Goal: Obtain resource: Download file/media

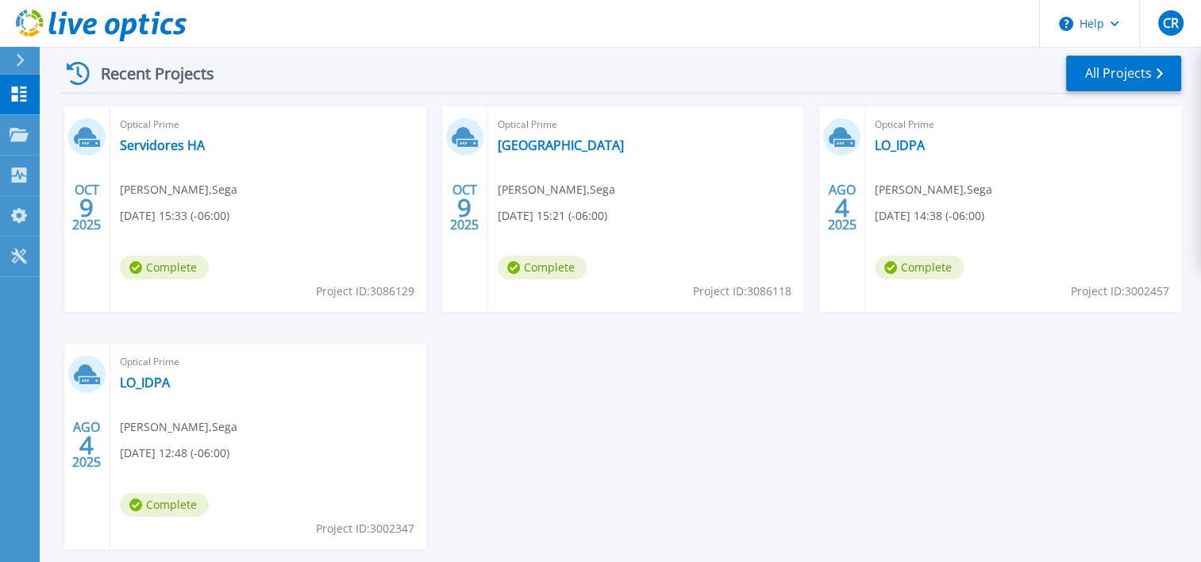
scroll to position [219, 0]
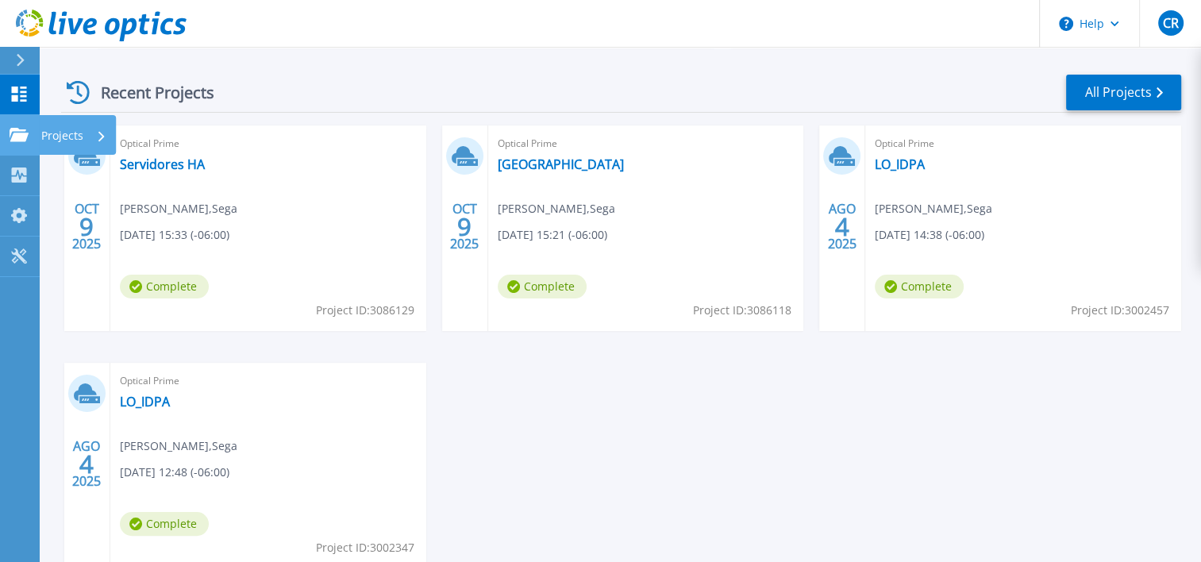
click at [13, 133] on icon at bounding box center [19, 134] width 19 height 13
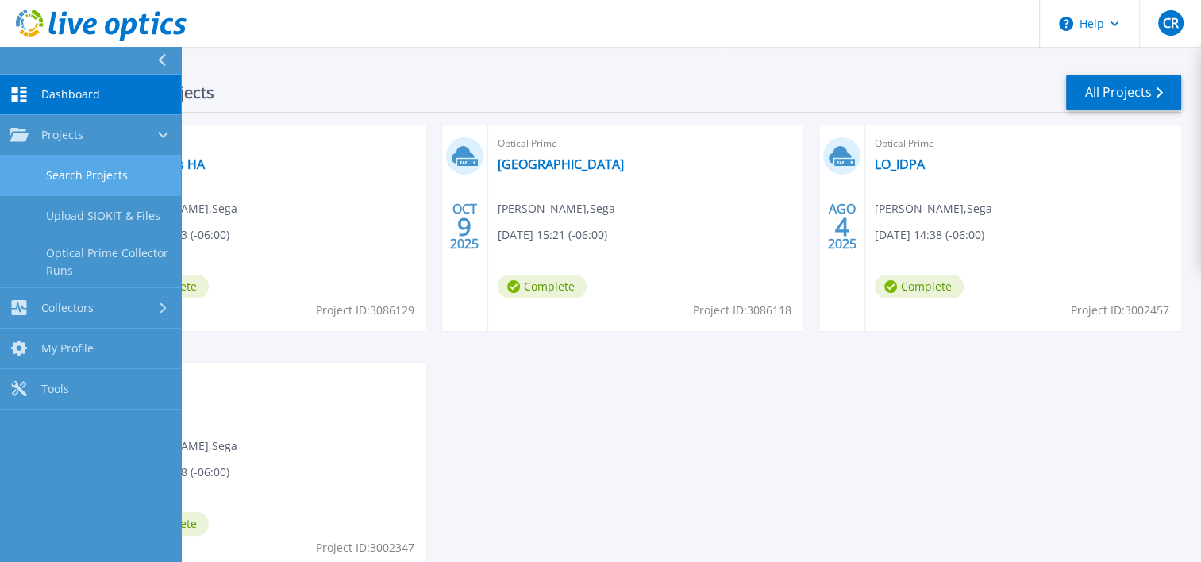
click at [123, 173] on link "Search Projects" at bounding box center [90, 176] width 181 height 40
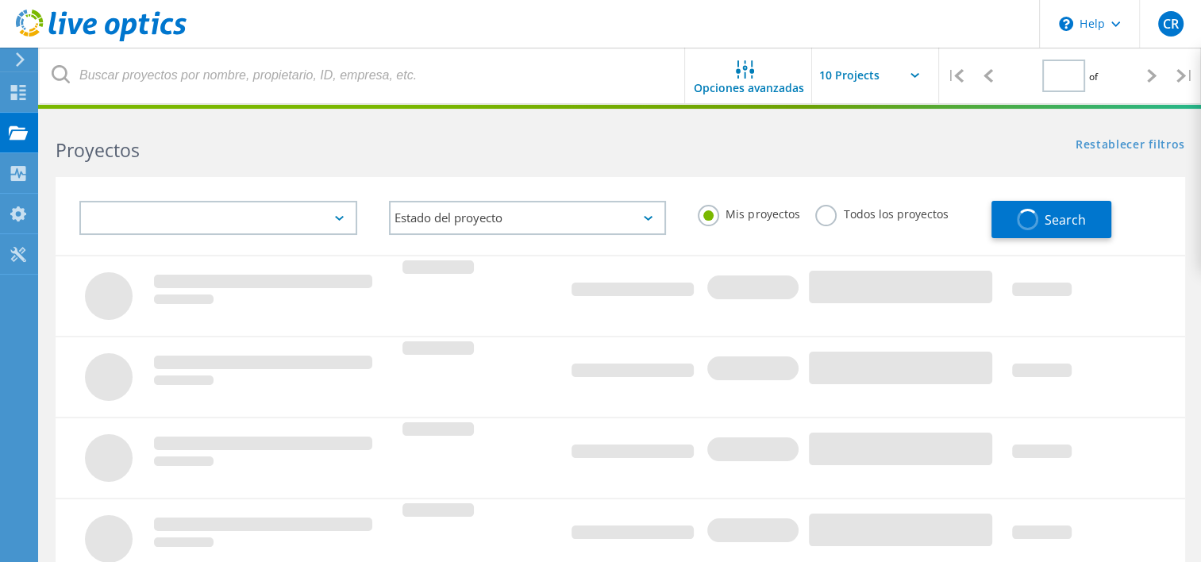
type input "1"
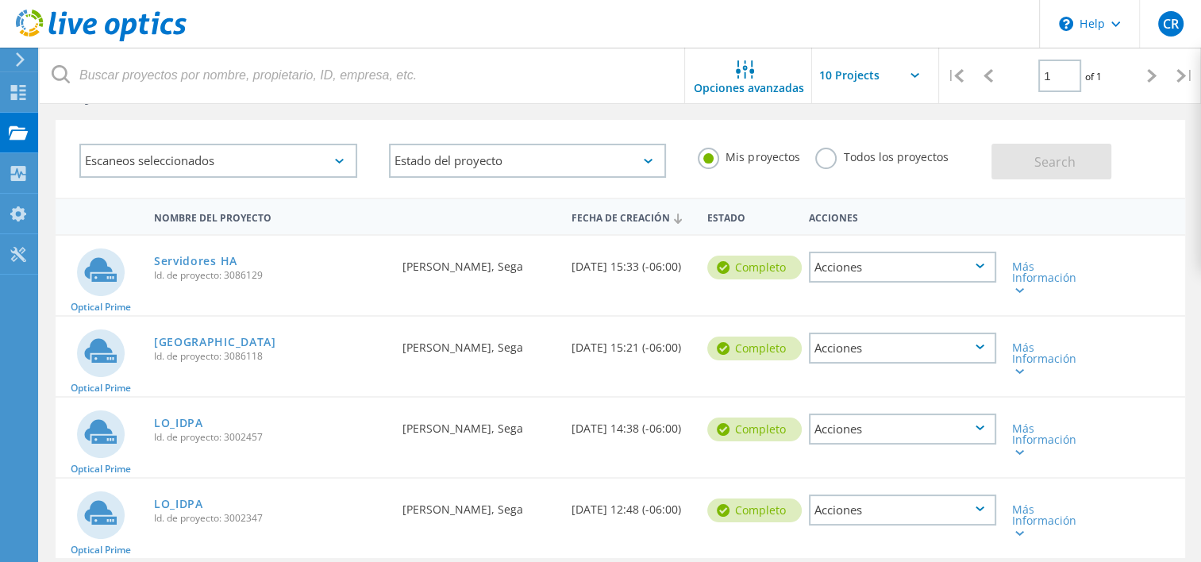
scroll to position [57, 0]
click at [185, 265] on link "Servidores HA" at bounding box center [195, 261] width 83 height 11
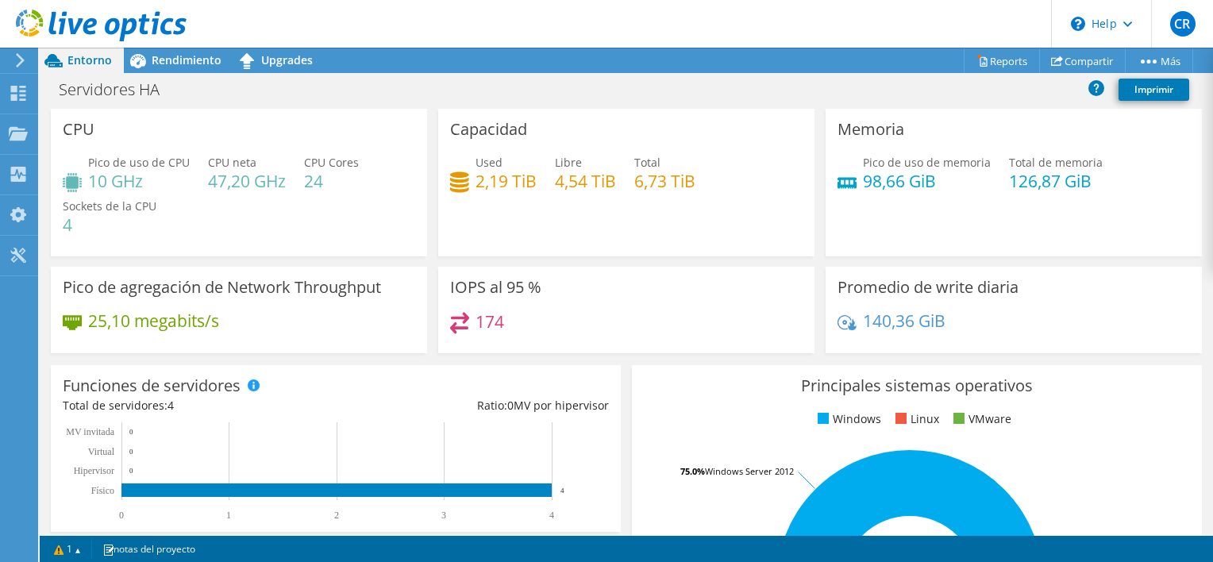
click at [1085, 109] on div "Memoria Pico de uso de memoria 98,66 GiB Total de memoria 126,87 GiB" at bounding box center [1014, 183] width 376 height 148
click at [1092, 96] on div "Only include Dell servers Off" at bounding box center [1073, 95] width 206 height 24
click at [1097, 87] on div "Only include Dell servers Off" at bounding box center [1073, 95] width 206 height 24
click at [988, 60] on link "Reports" at bounding box center [1002, 60] width 76 height 25
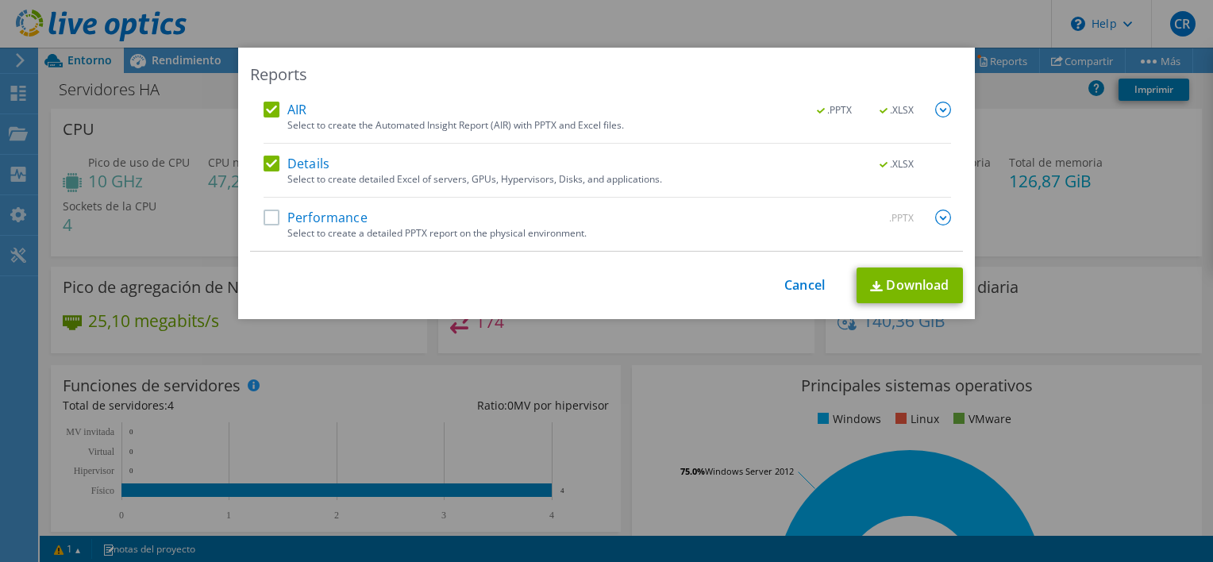
click at [273, 214] on label "Performance" at bounding box center [316, 218] width 104 height 16
click at [0, 0] on input "Performance" at bounding box center [0, 0] width 0 height 0
click at [805, 284] on link "Cancel" at bounding box center [804, 285] width 40 height 15
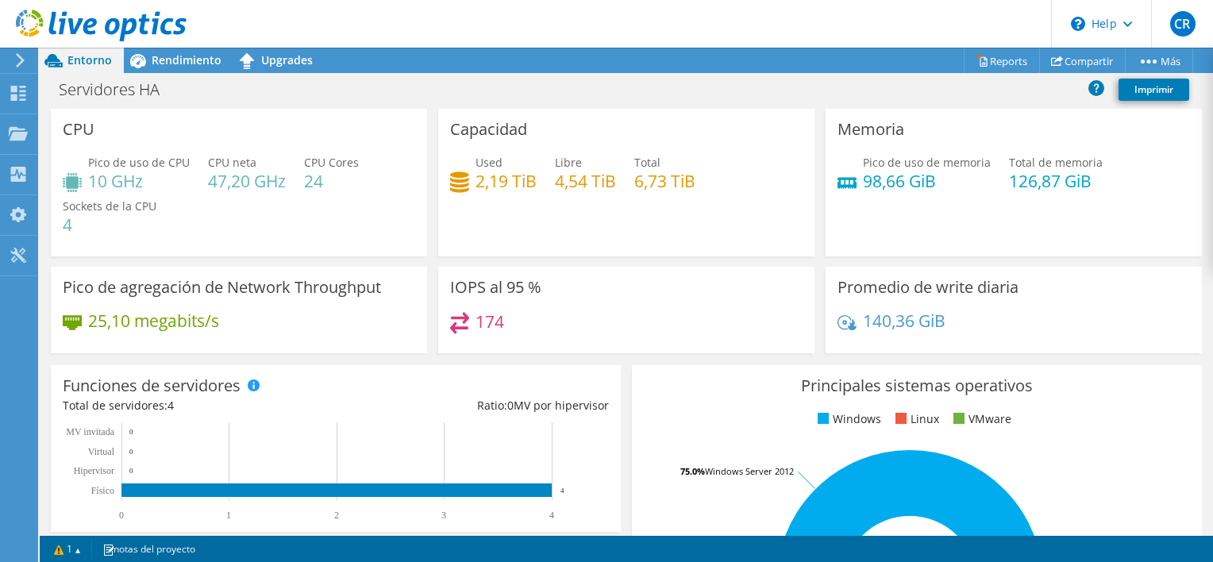
scroll to position [3, 0]
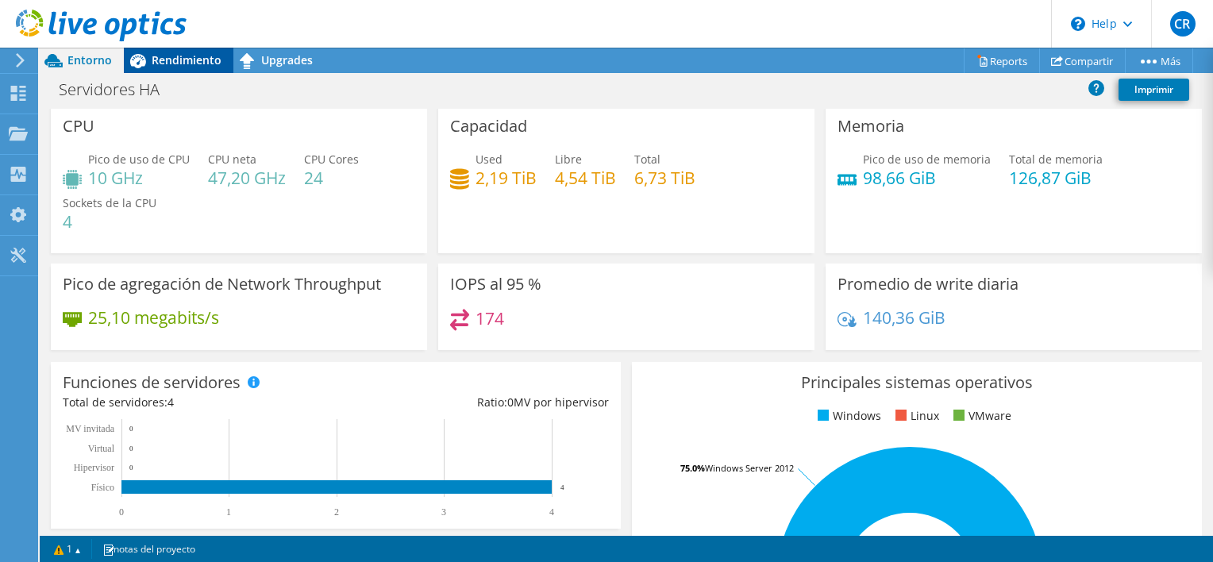
click at [172, 65] on span "Rendimiento" at bounding box center [187, 59] width 70 height 15
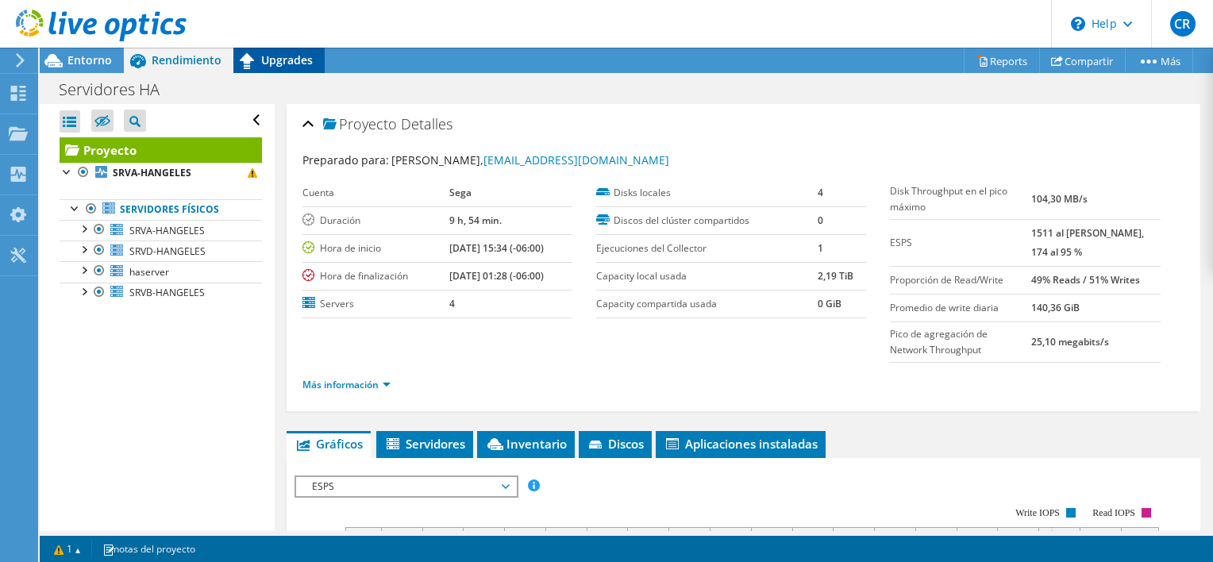
click at [246, 67] on icon at bounding box center [247, 61] width 28 height 28
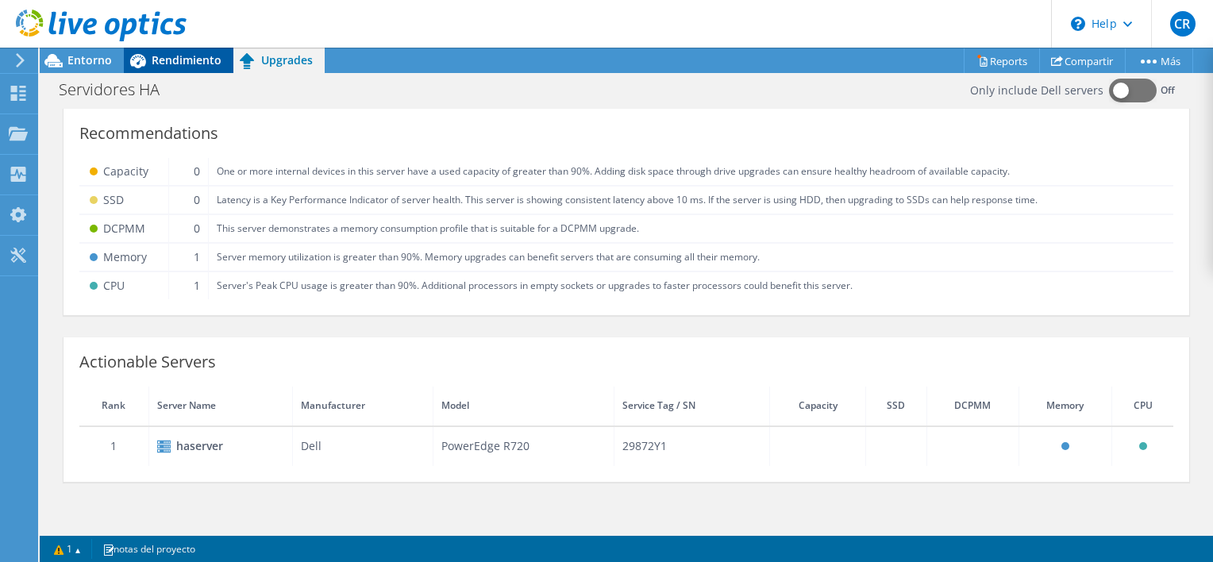
click at [178, 59] on span "Rendimiento" at bounding box center [187, 59] width 70 height 15
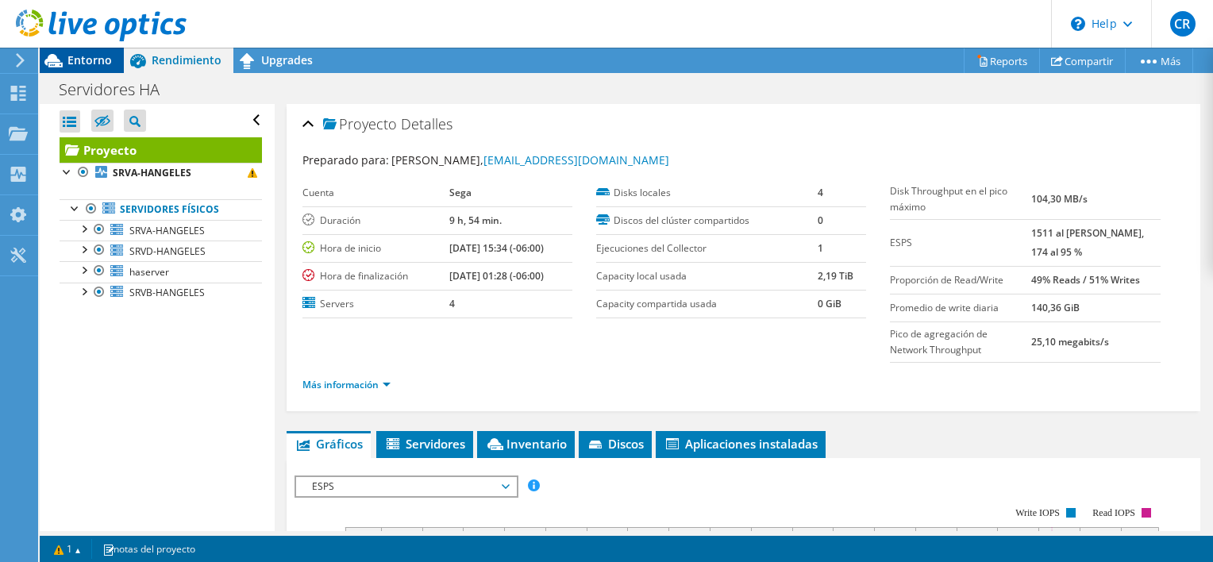
click at [76, 60] on span "Entorno" at bounding box center [89, 59] width 44 height 15
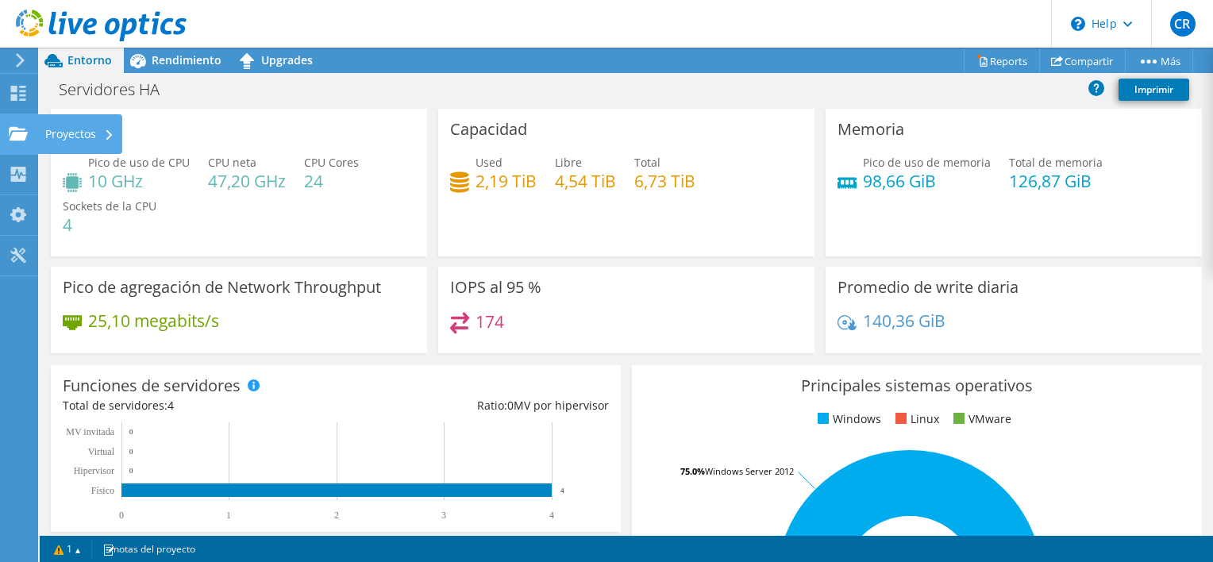
click at [22, 141] on div at bounding box center [18, 135] width 19 height 17
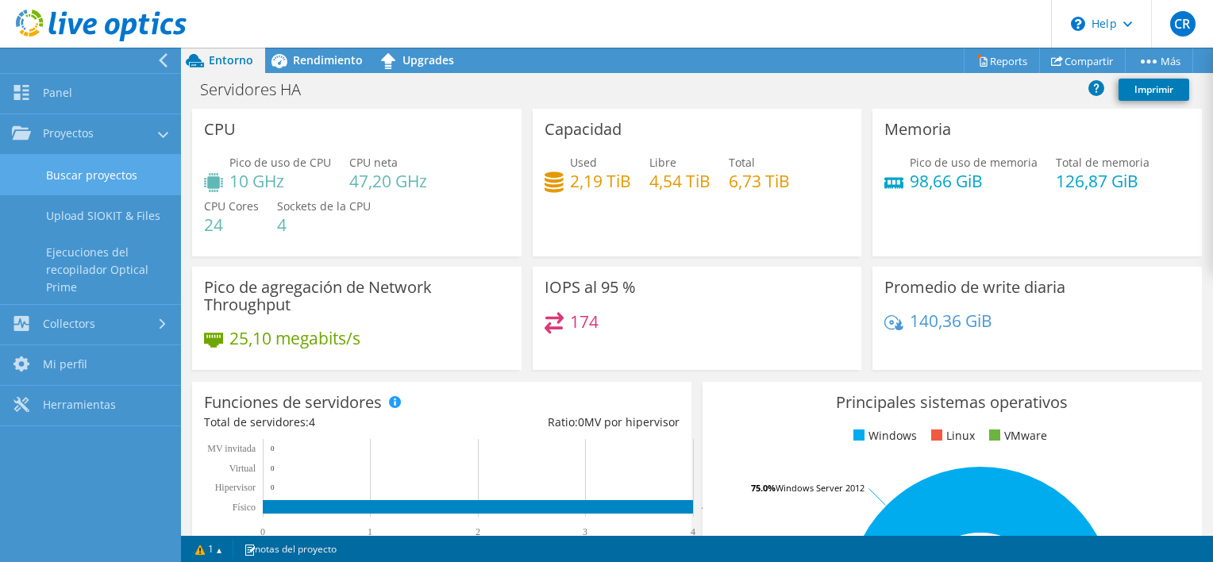
click at [118, 171] on link "Buscar proyectos" at bounding box center [90, 175] width 181 height 40
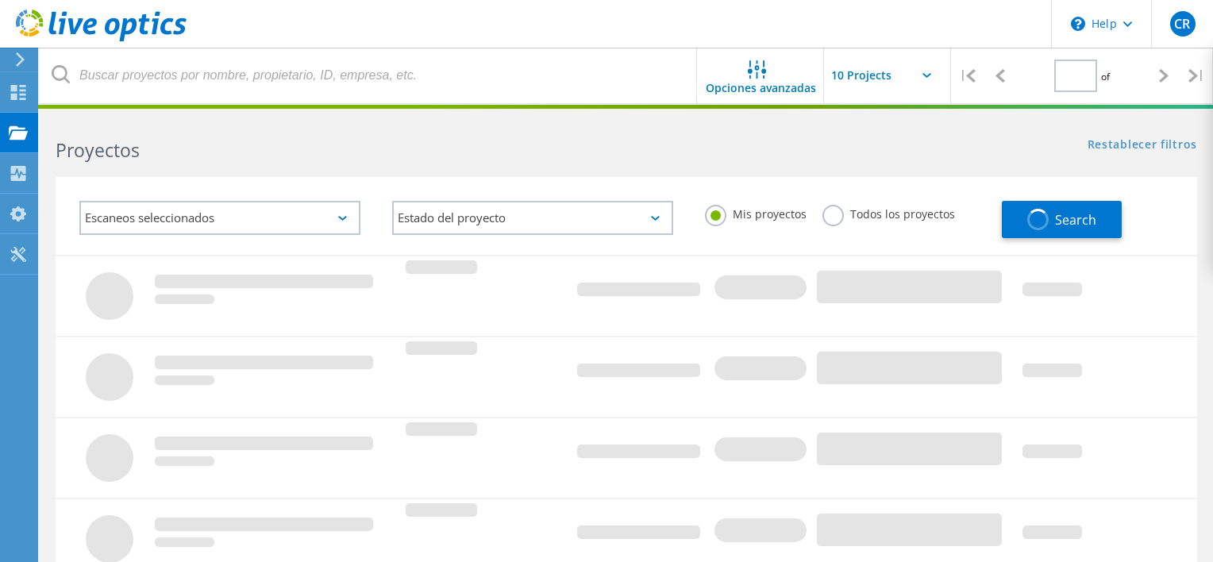
type input "1"
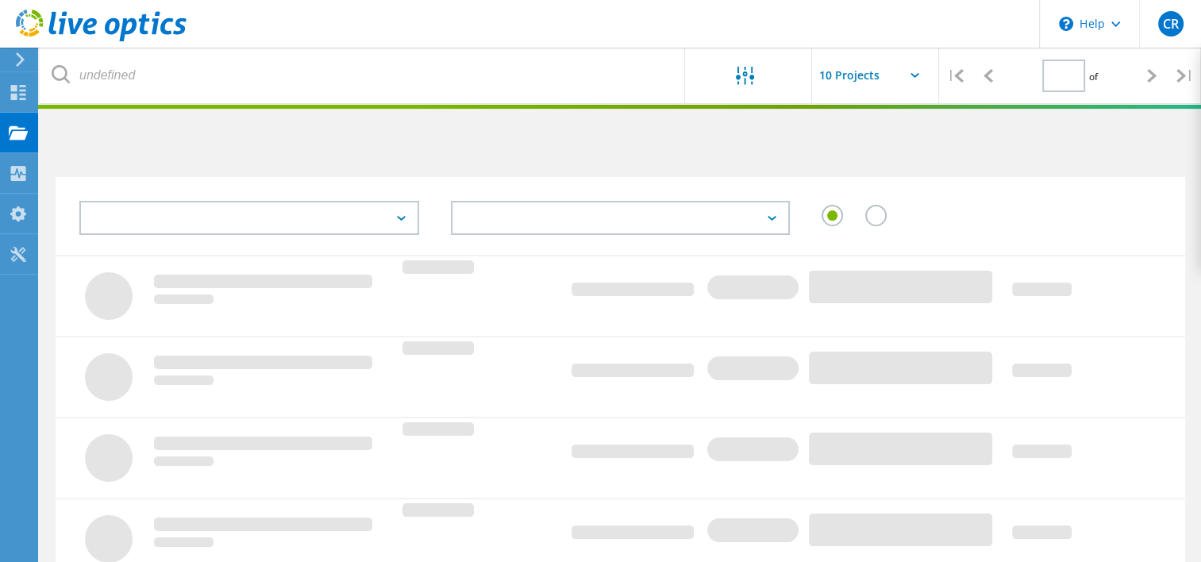
type input "1"
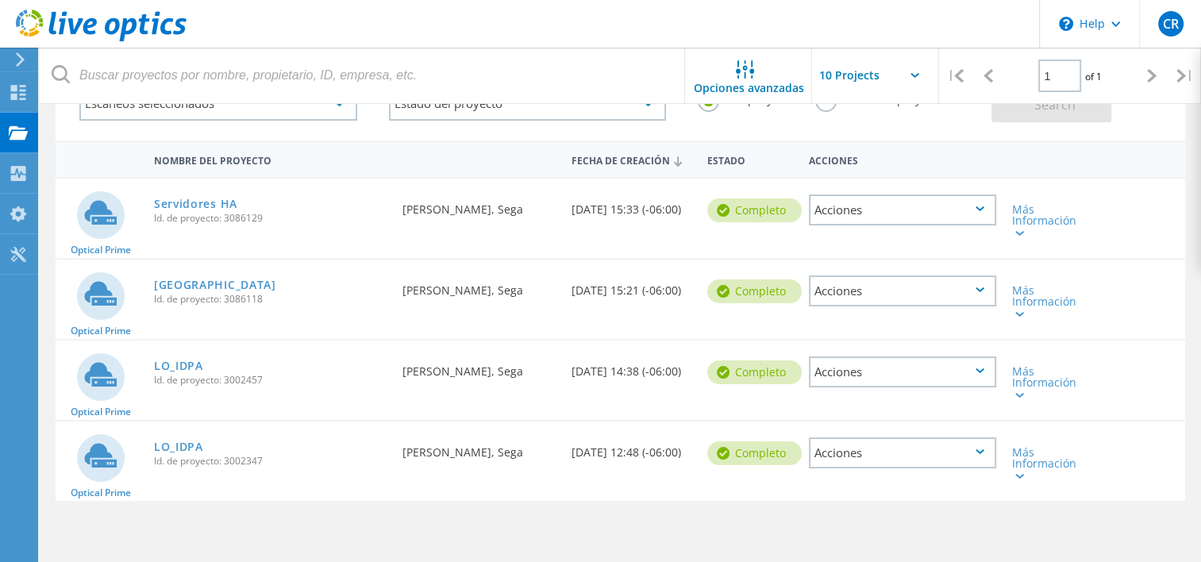
scroll to position [149, 0]
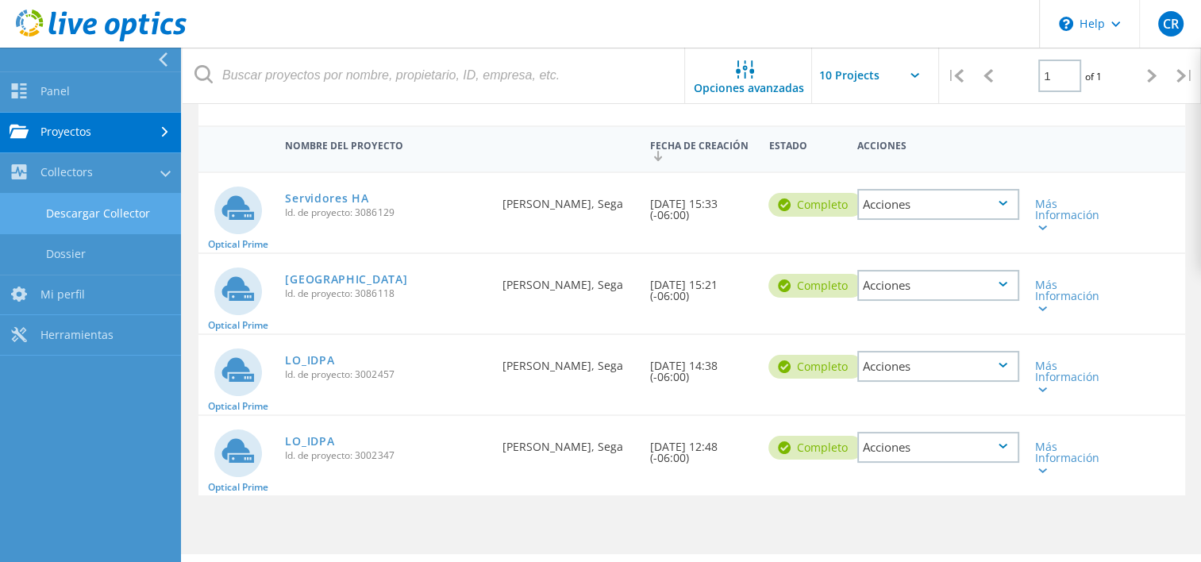
click at [137, 206] on link "Descargar Collector" at bounding box center [90, 214] width 181 height 40
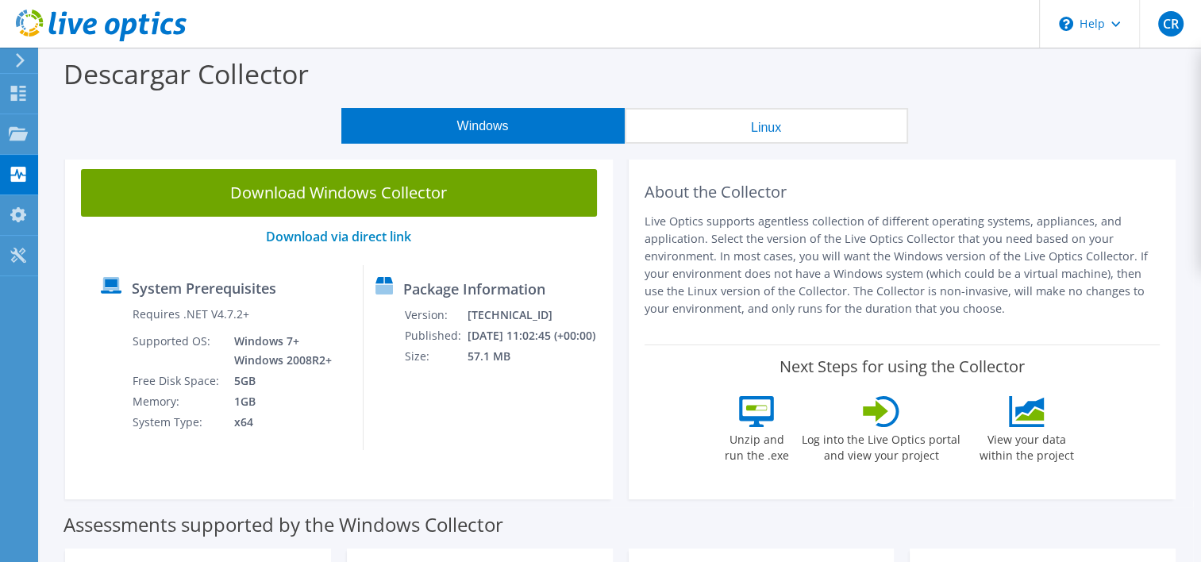
click at [113, 254] on div "Download Windows Collector Download via direct link System Prerequisites Requir…" at bounding box center [339, 326] width 548 height 346
click at [384, 239] on link "Download via direct link" at bounding box center [338, 236] width 145 height 17
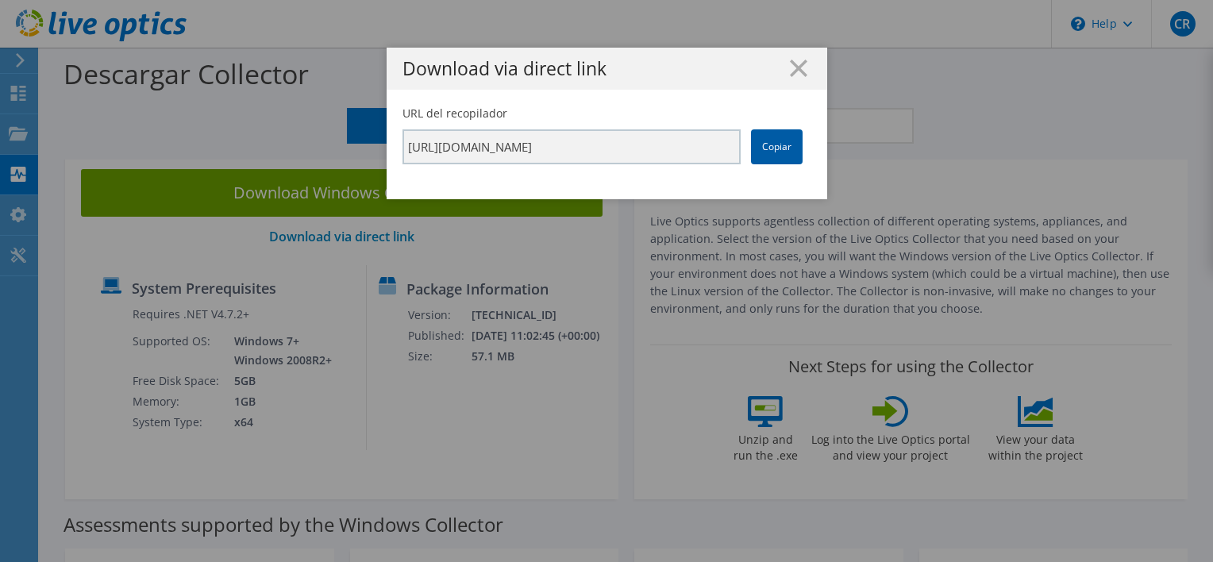
click at [784, 152] on link "Copiar" at bounding box center [777, 146] width 52 height 35
drag, startPoint x: 784, startPoint y: 152, endPoint x: 761, endPoint y: 133, distance: 29.9
click at [761, 133] on link "Copiar" at bounding box center [777, 146] width 52 height 35
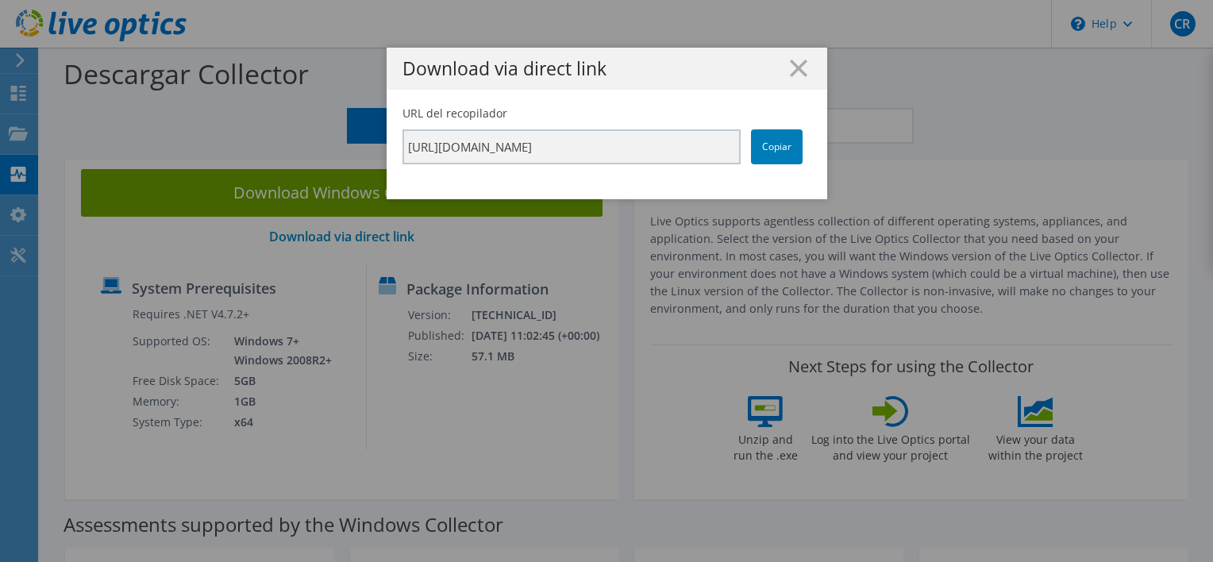
drag, startPoint x: 761, startPoint y: 133, endPoint x: 711, endPoint y: 50, distance: 96.8
click at [711, 50] on div "Download via direct link" at bounding box center [607, 69] width 441 height 42
click at [790, 63] on icon at bounding box center [798, 68] width 17 height 17
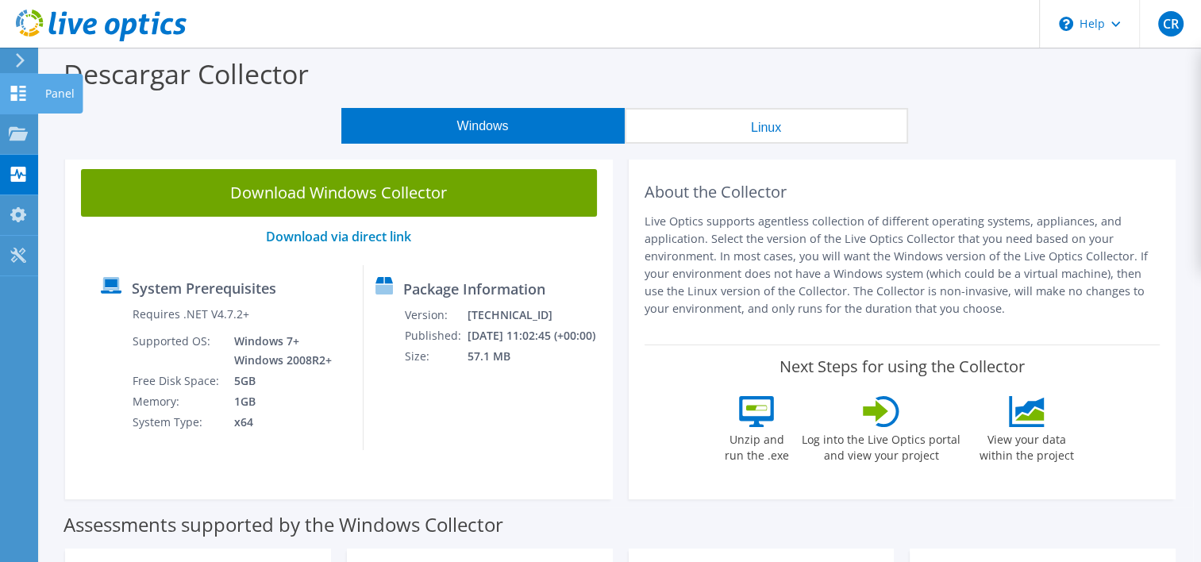
click at [16, 97] on use at bounding box center [18, 93] width 15 height 15
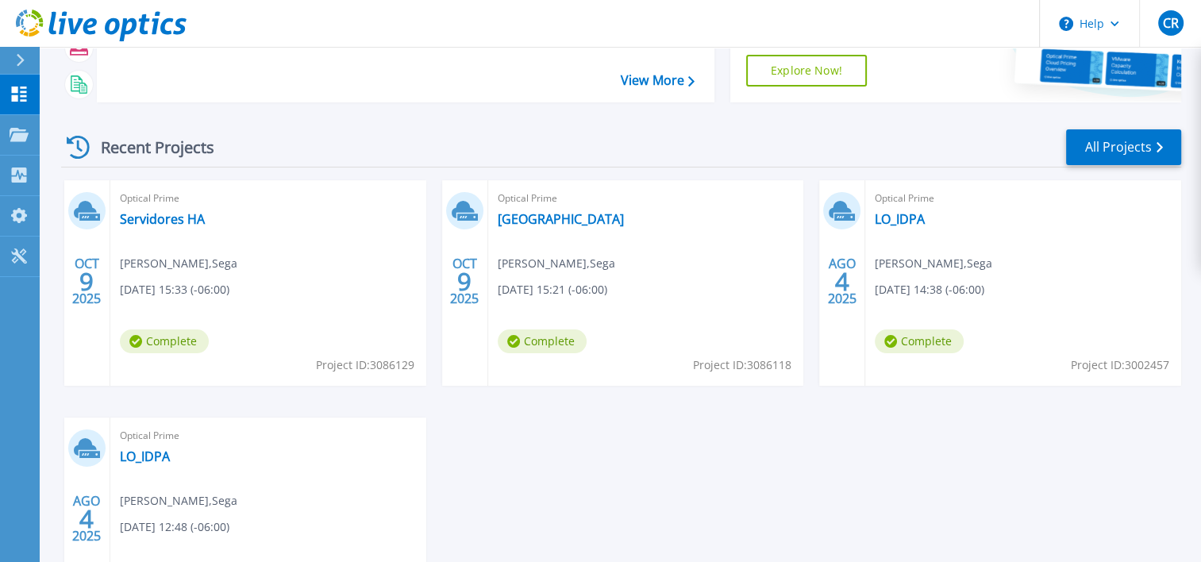
scroll to position [162, 0]
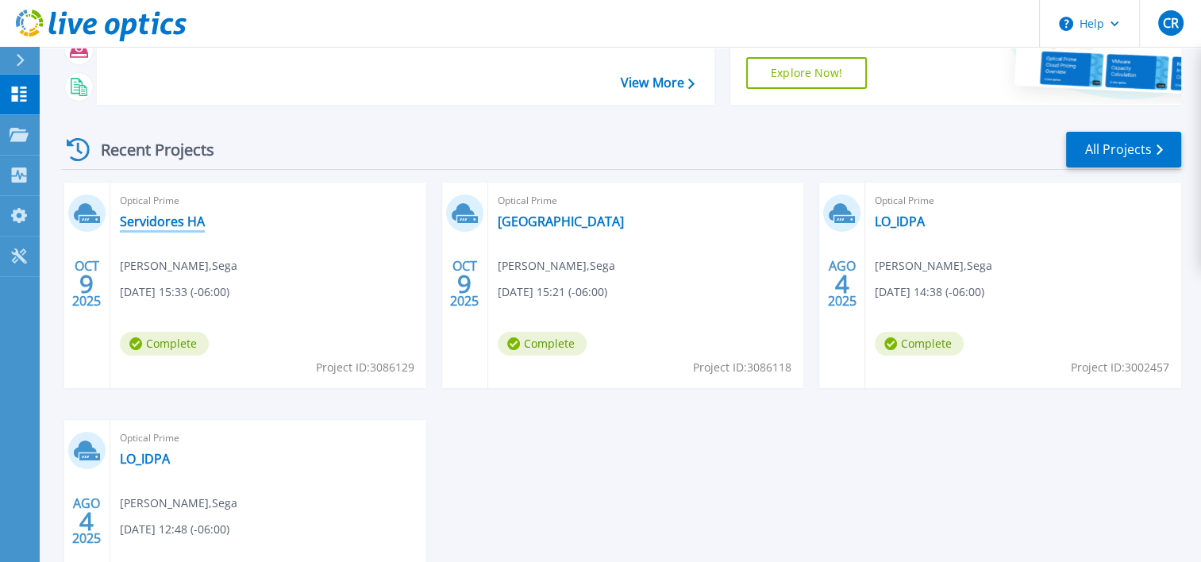
click at [169, 222] on link "Servidores HA" at bounding box center [162, 222] width 85 height 16
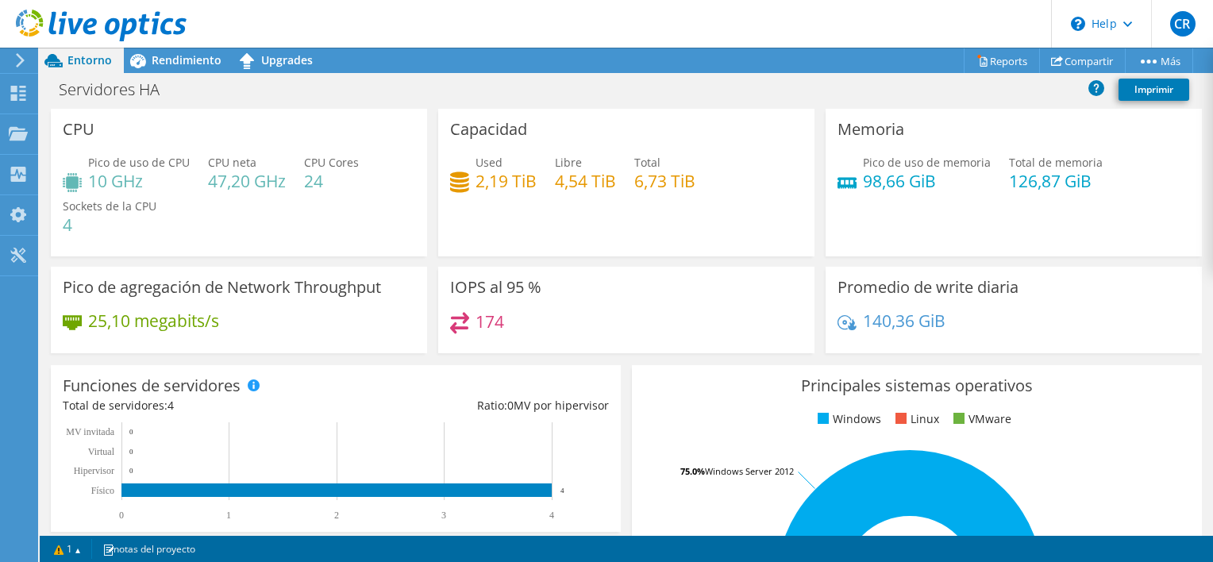
click at [810, 272] on div "IOPS al 95 % 174" at bounding box center [626, 310] width 387 height 87
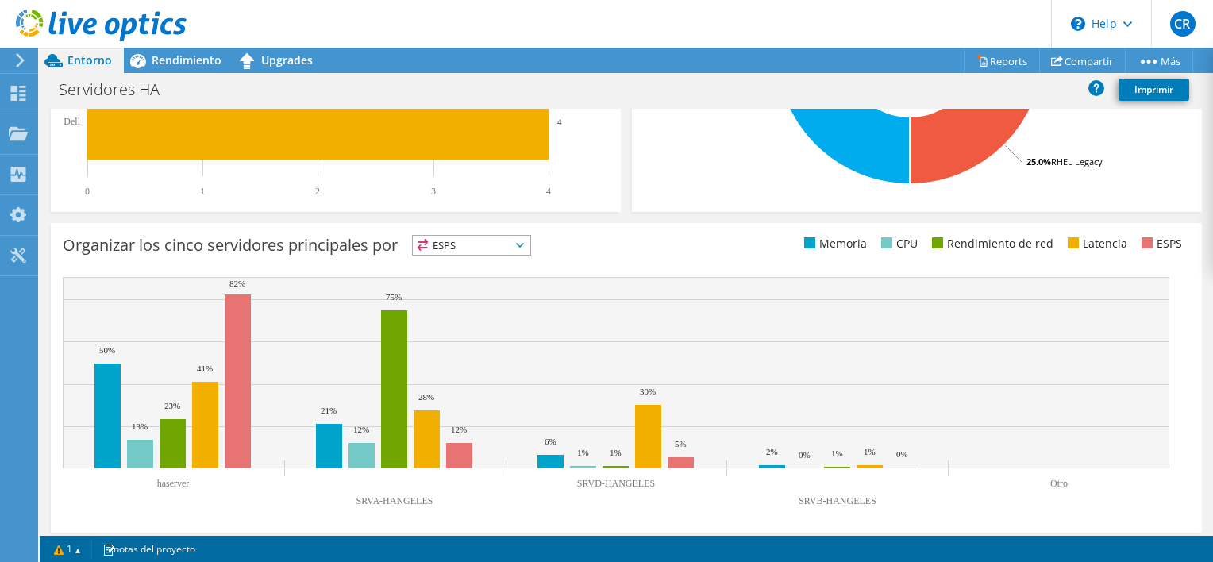
scroll to position [540, 0]
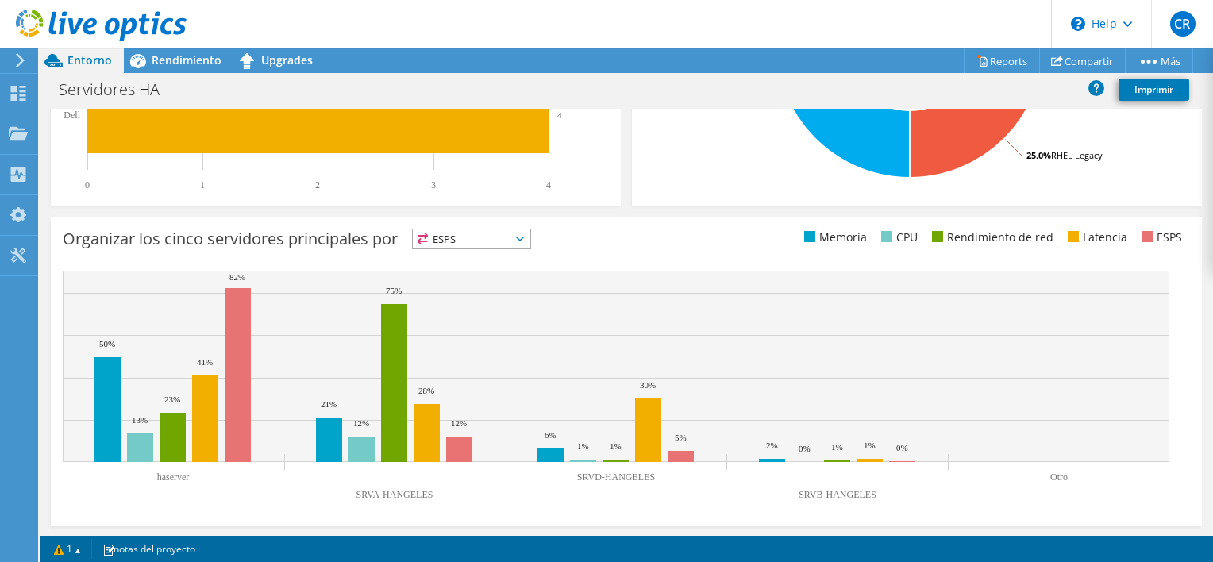
click at [629, 242] on ul "Memoria CPU Rendimiento de red Latencia ESPS" at bounding box center [908, 238] width 564 height 18
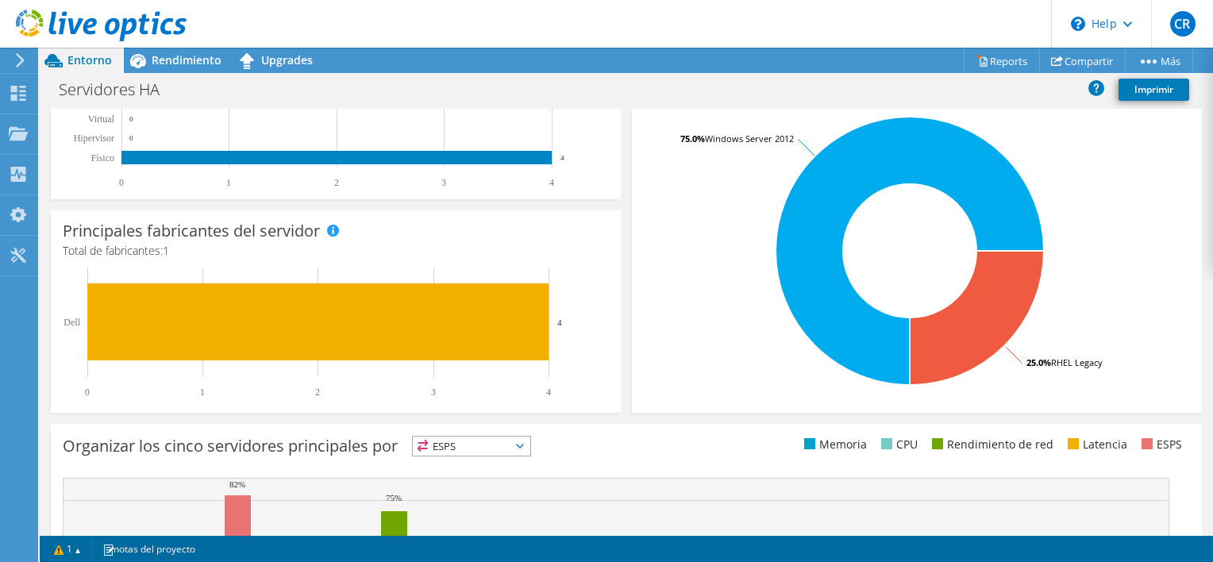
scroll to position [0, 0]
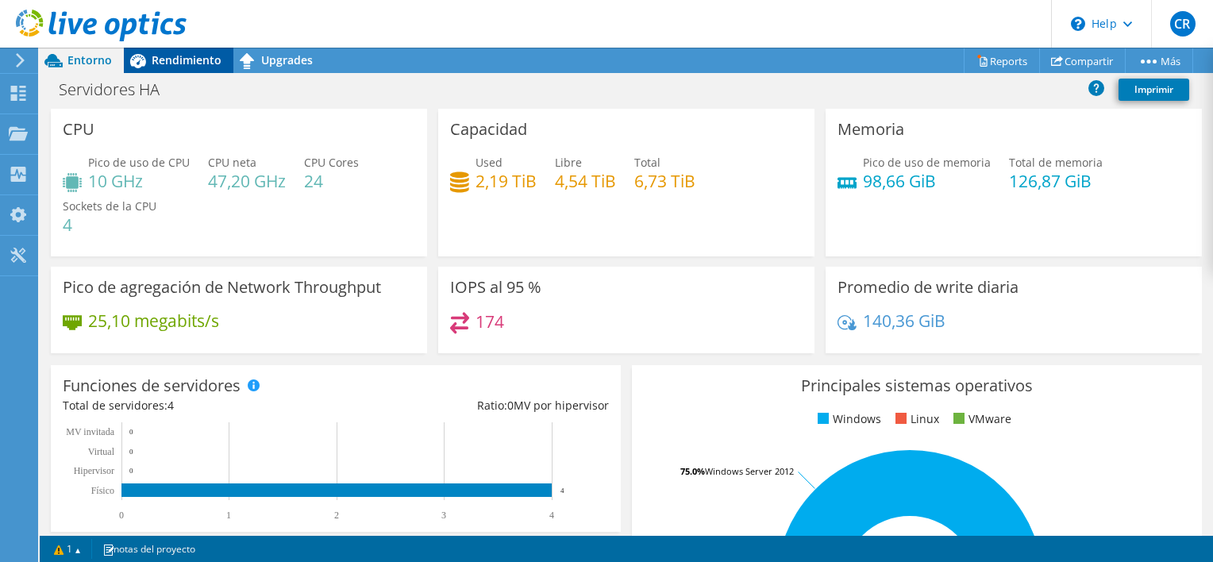
click at [176, 64] on span "Rendimiento" at bounding box center [187, 59] width 70 height 15
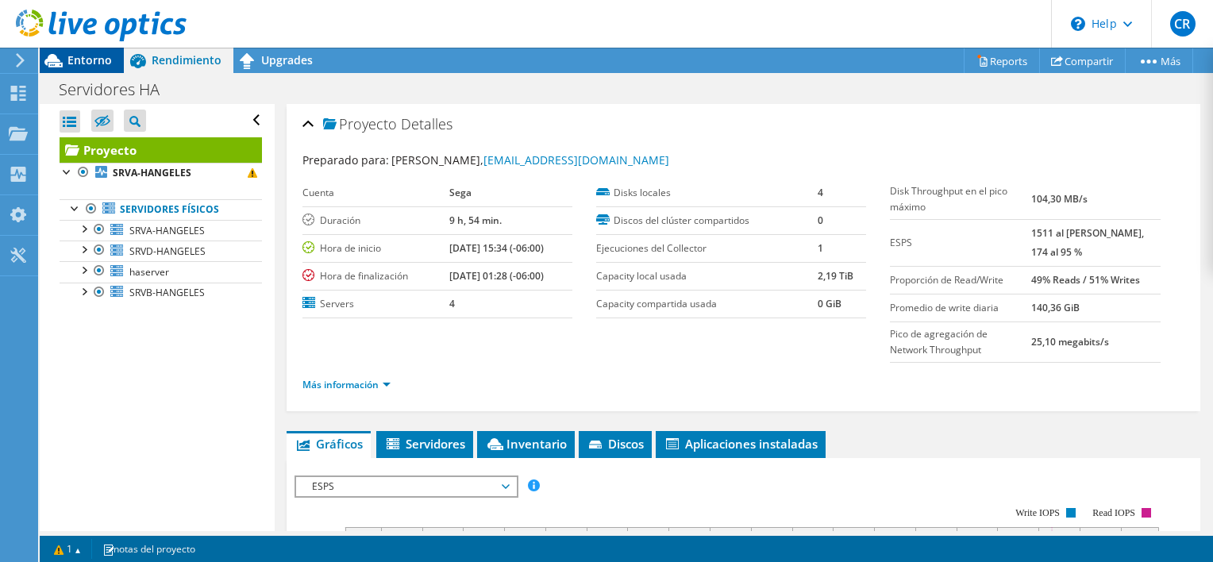
click at [91, 57] on span "Entorno" at bounding box center [89, 59] width 44 height 15
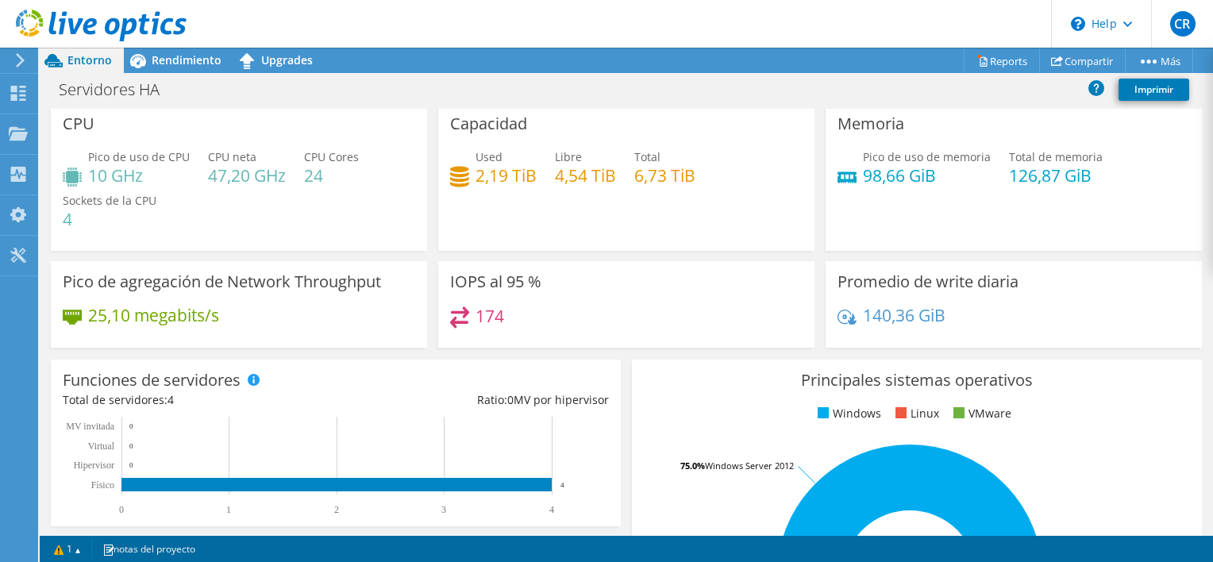
scroll to position [6, 0]
